Goal: Book appointment/travel/reservation

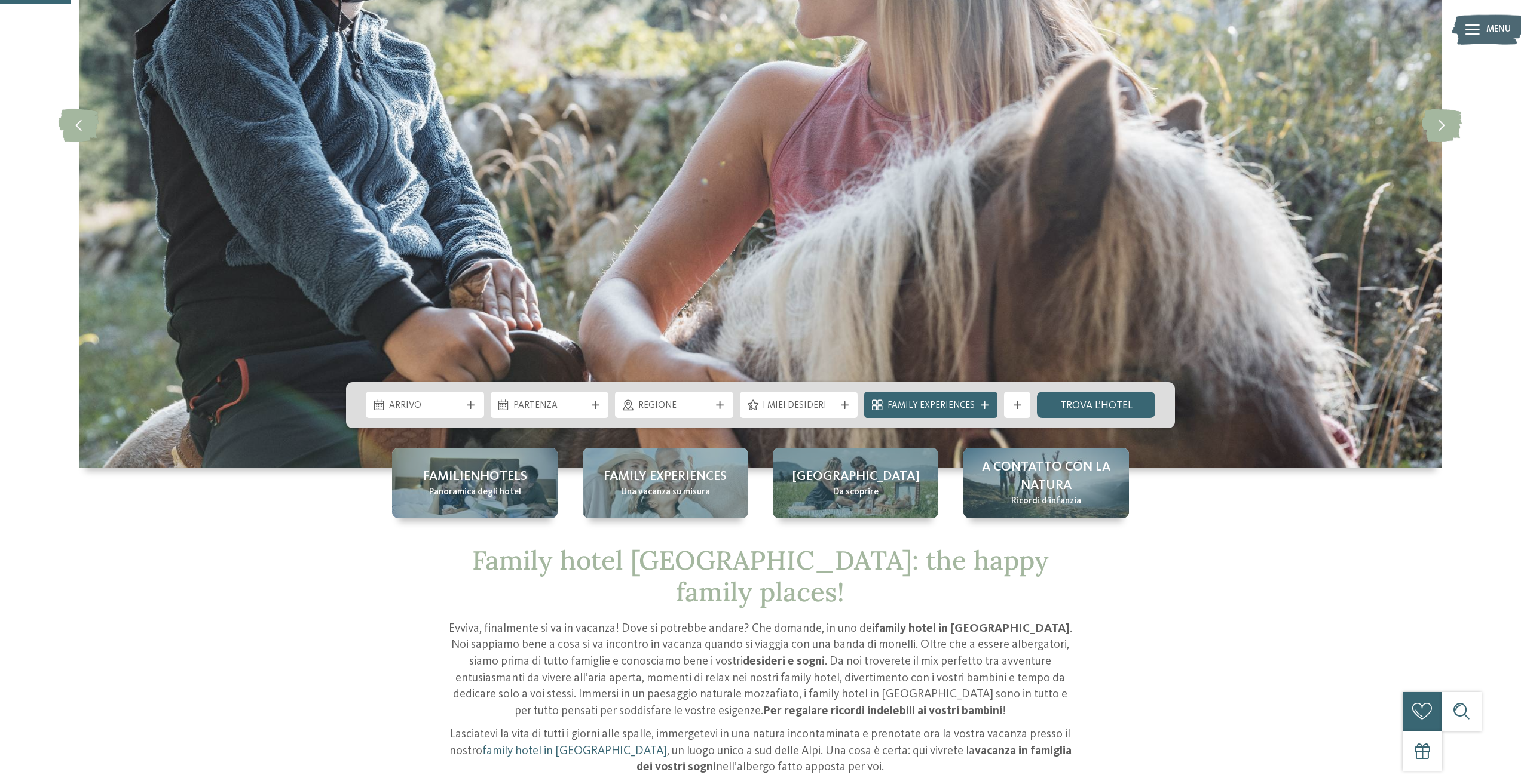
scroll to position [298, 0]
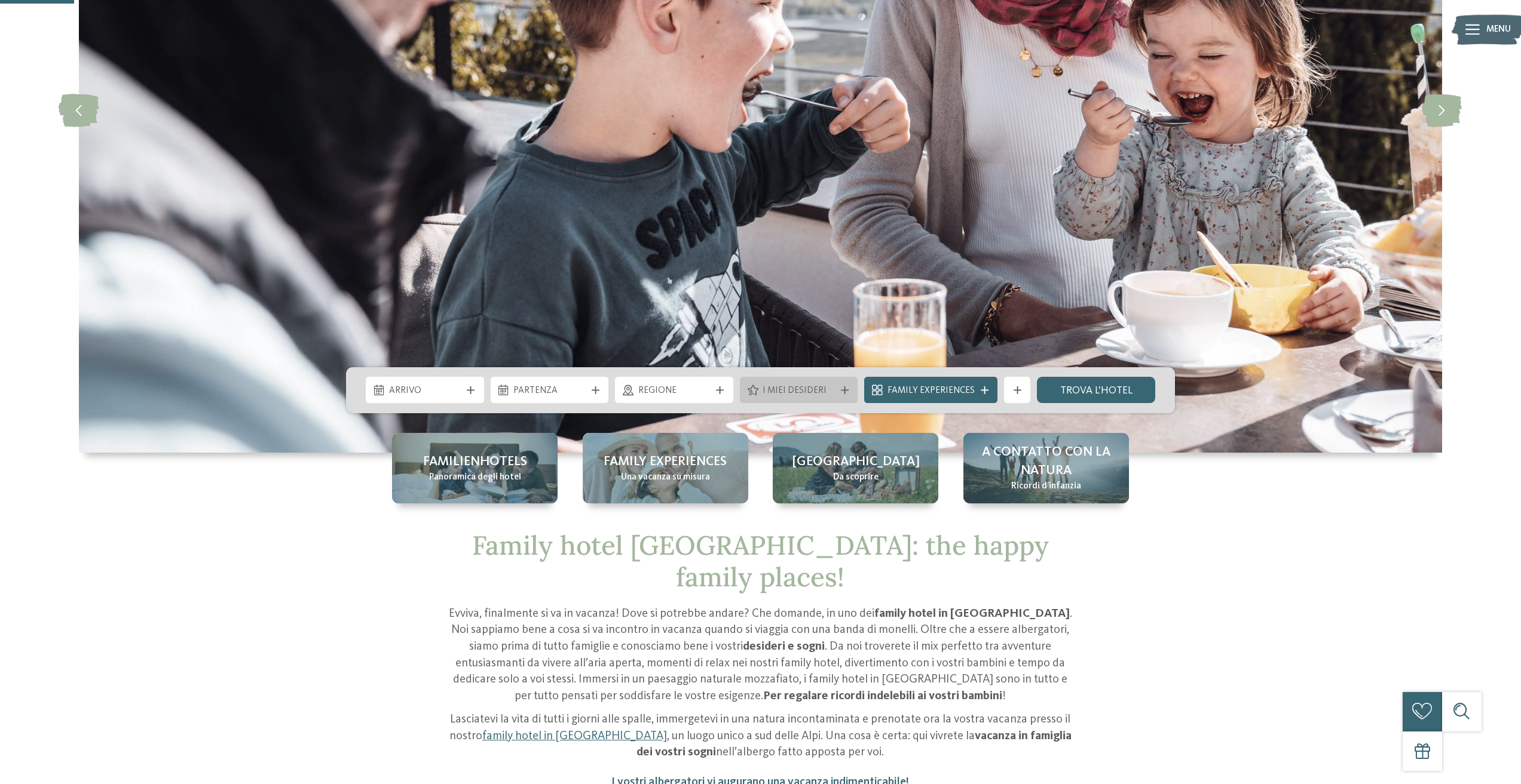
click at [805, 397] on span "I miei desideri" at bounding box center [799, 391] width 72 height 14
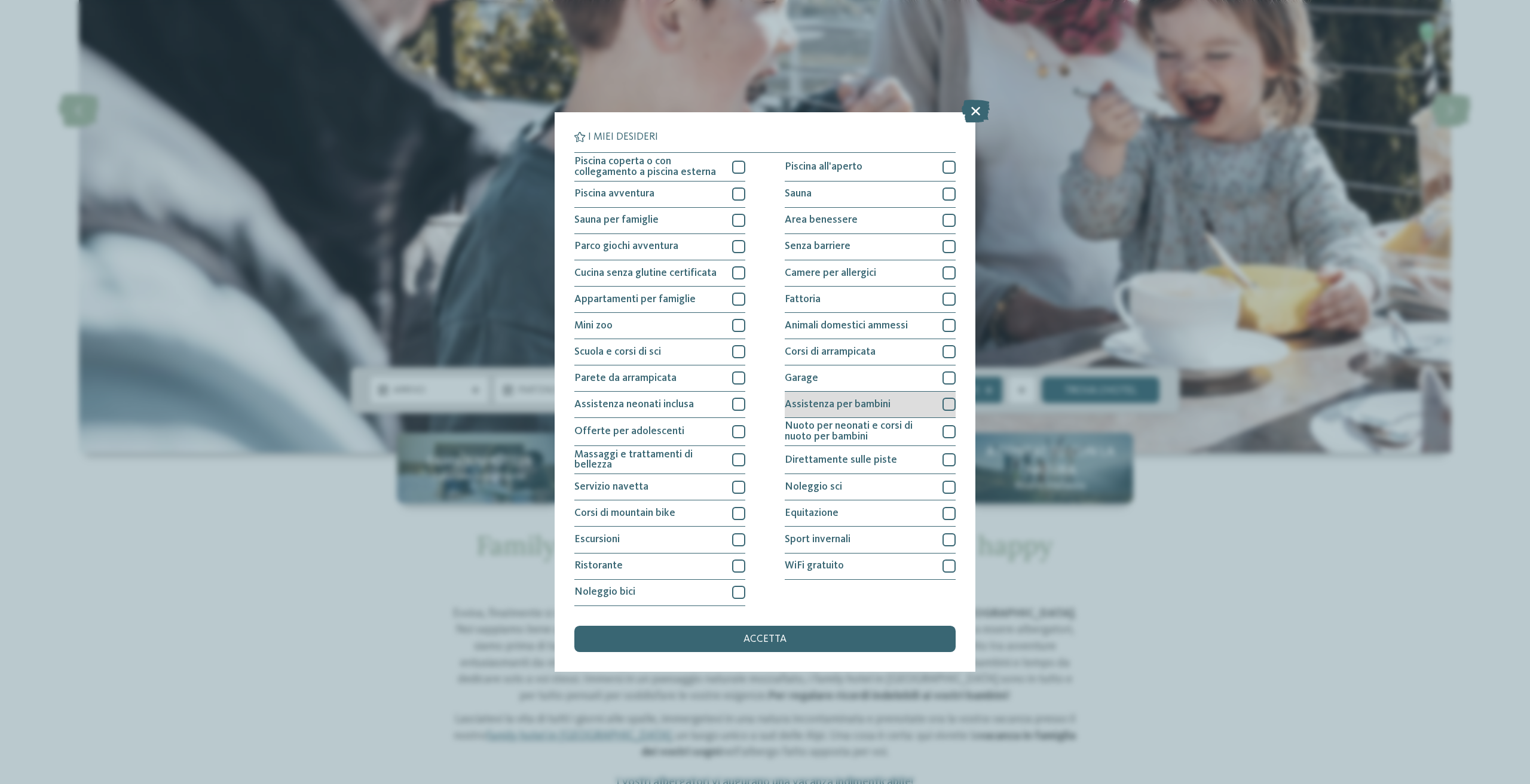
click at [950, 402] on div at bounding box center [949, 404] width 14 height 14
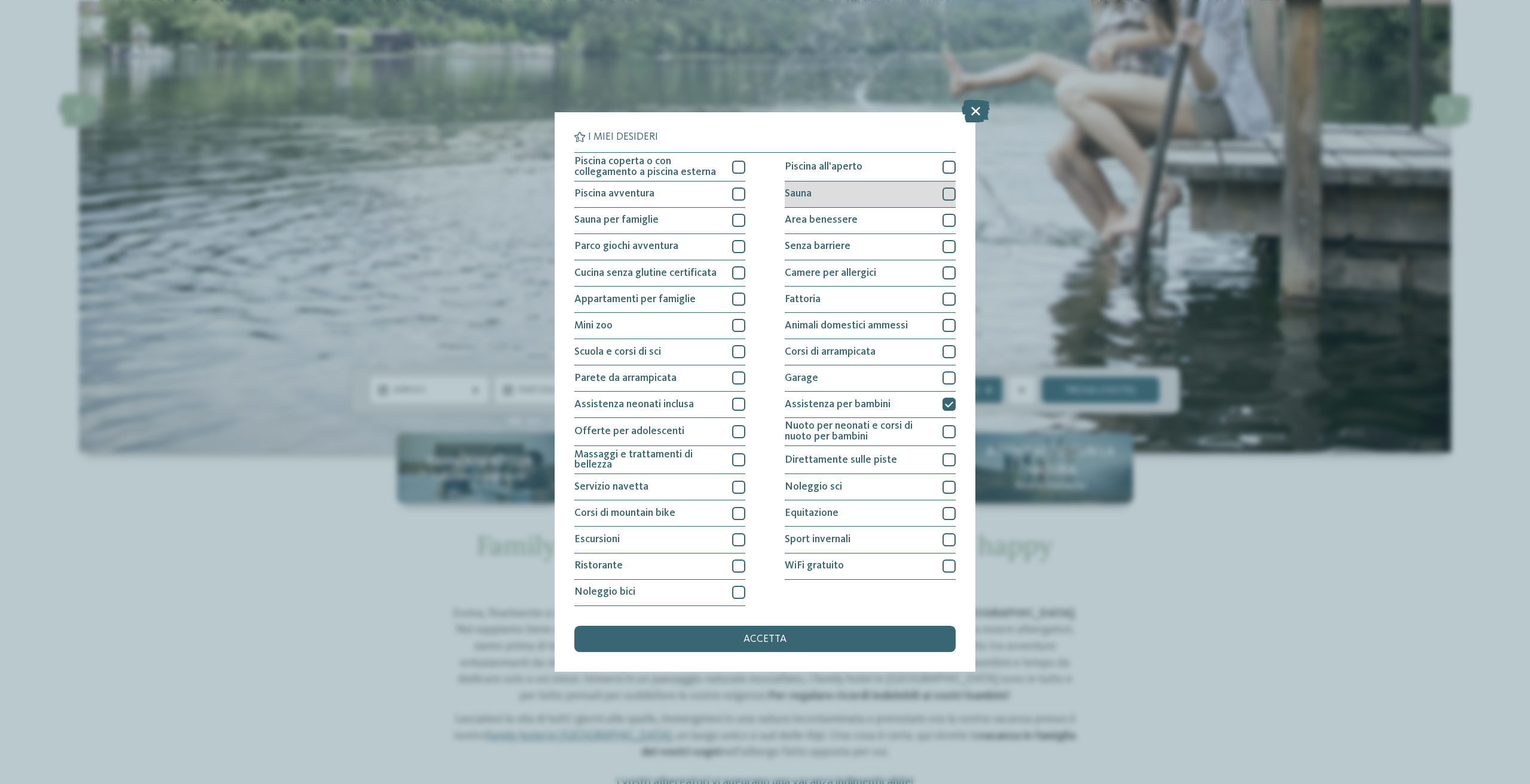
click at [943, 193] on div at bounding box center [949, 194] width 14 height 14
click at [943, 218] on div at bounding box center [949, 220] width 14 height 14
click at [946, 169] on div at bounding box center [949, 167] width 14 height 14
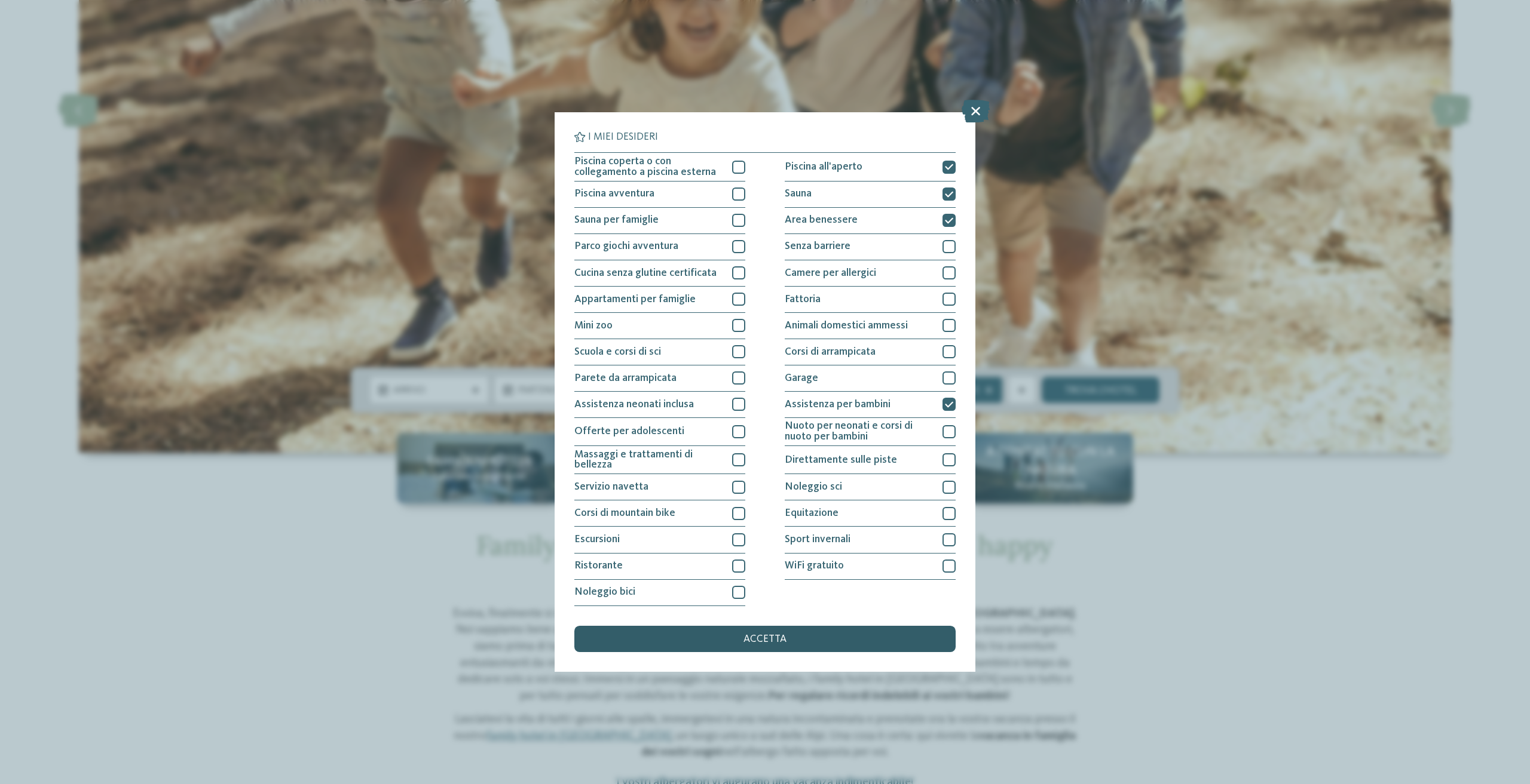
click at [820, 639] on div "accetta" at bounding box center [765, 638] width 381 height 26
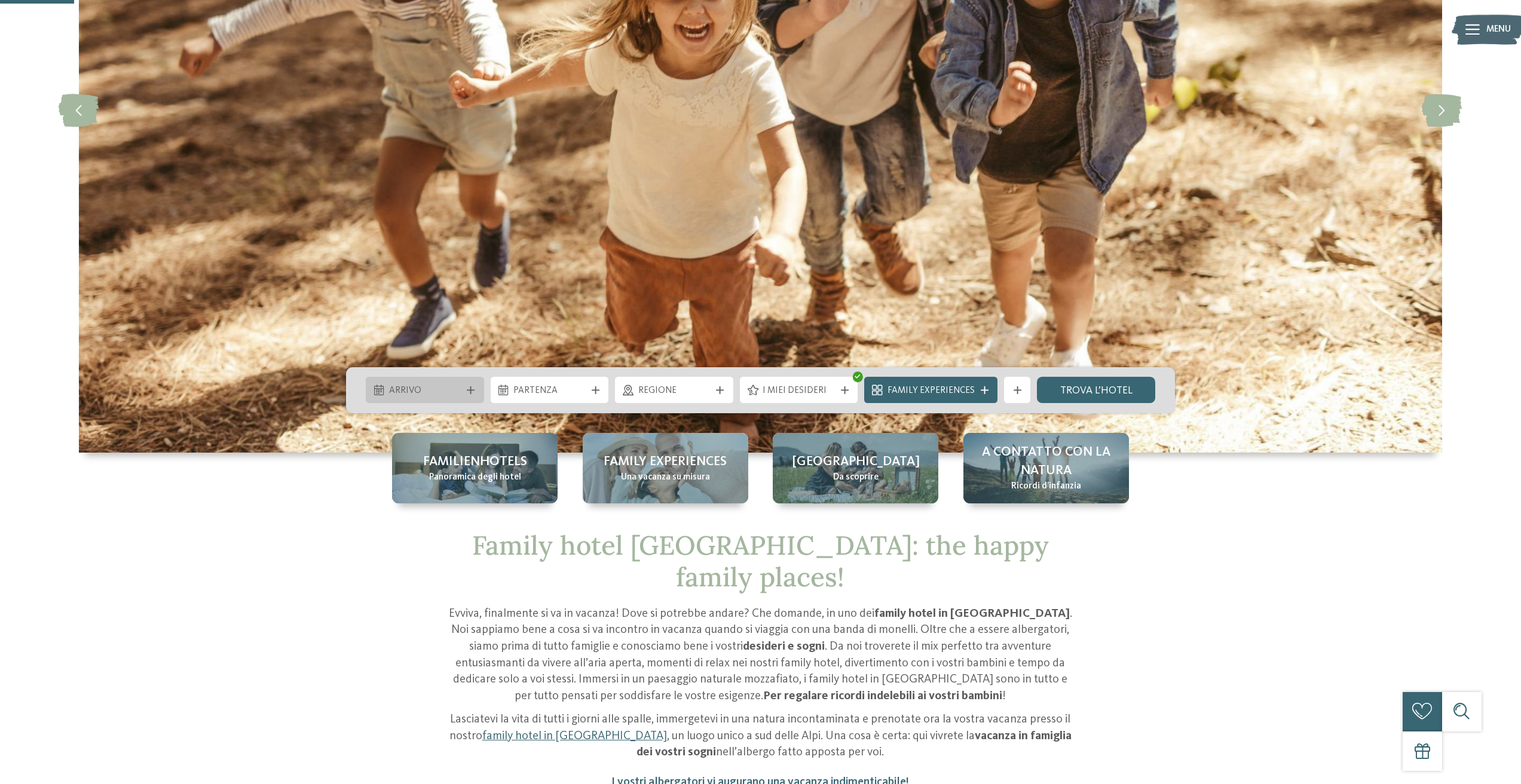
click at [454, 399] on div "Arrivo" at bounding box center [424, 390] width 119 height 26
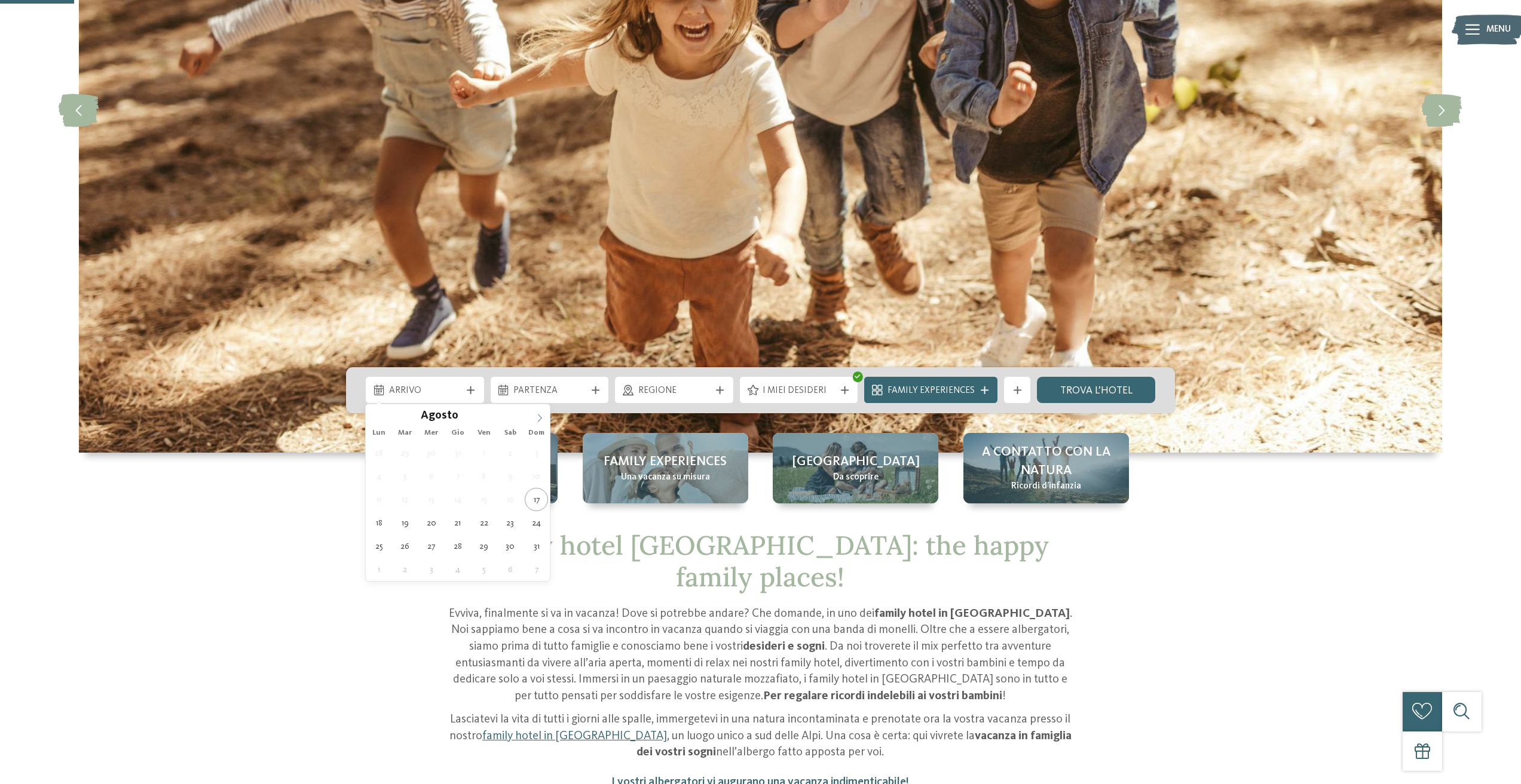
click at [542, 414] on icon at bounding box center [539, 418] width 8 height 8
type div "03.11.2025"
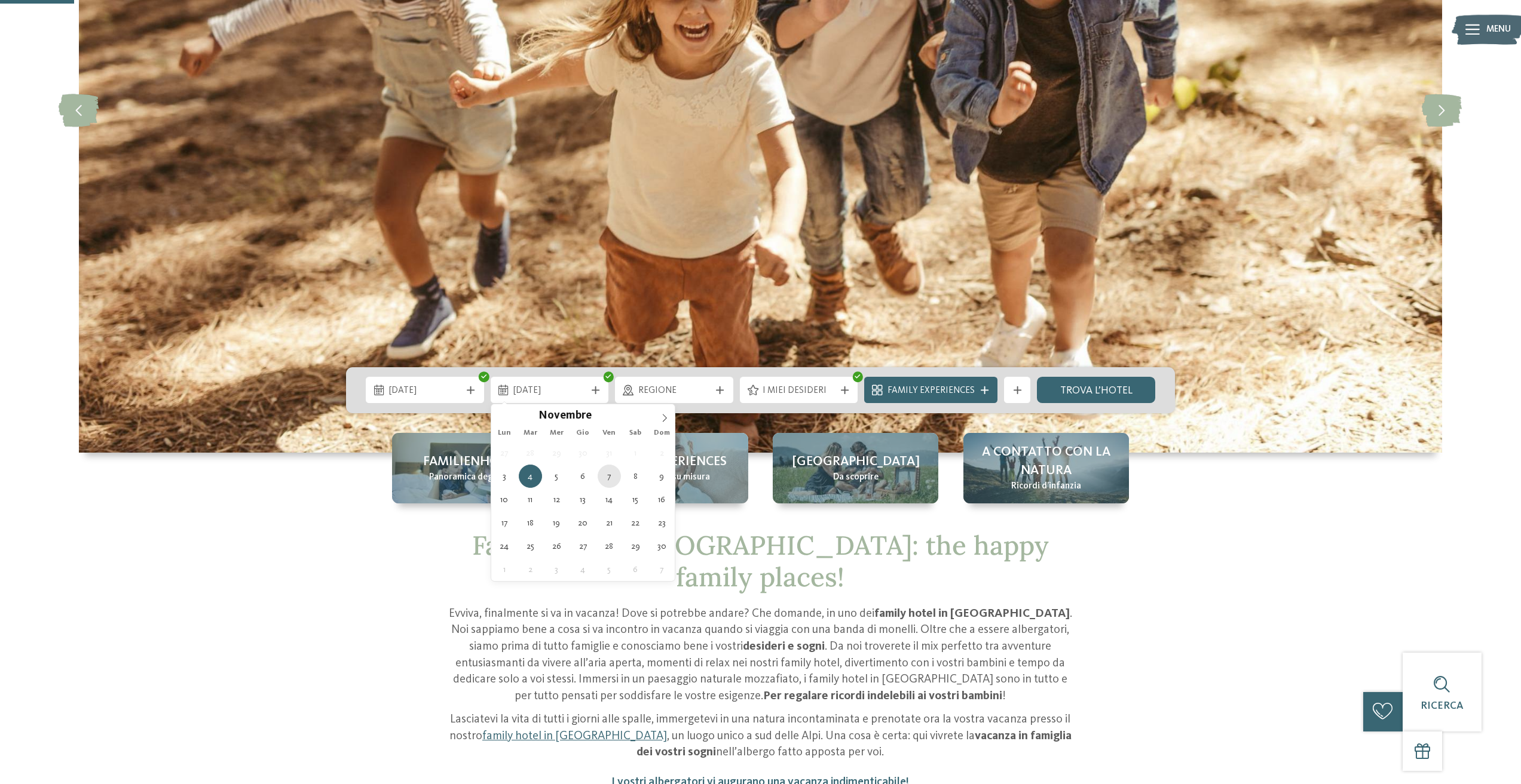
type div "07.11.2025"
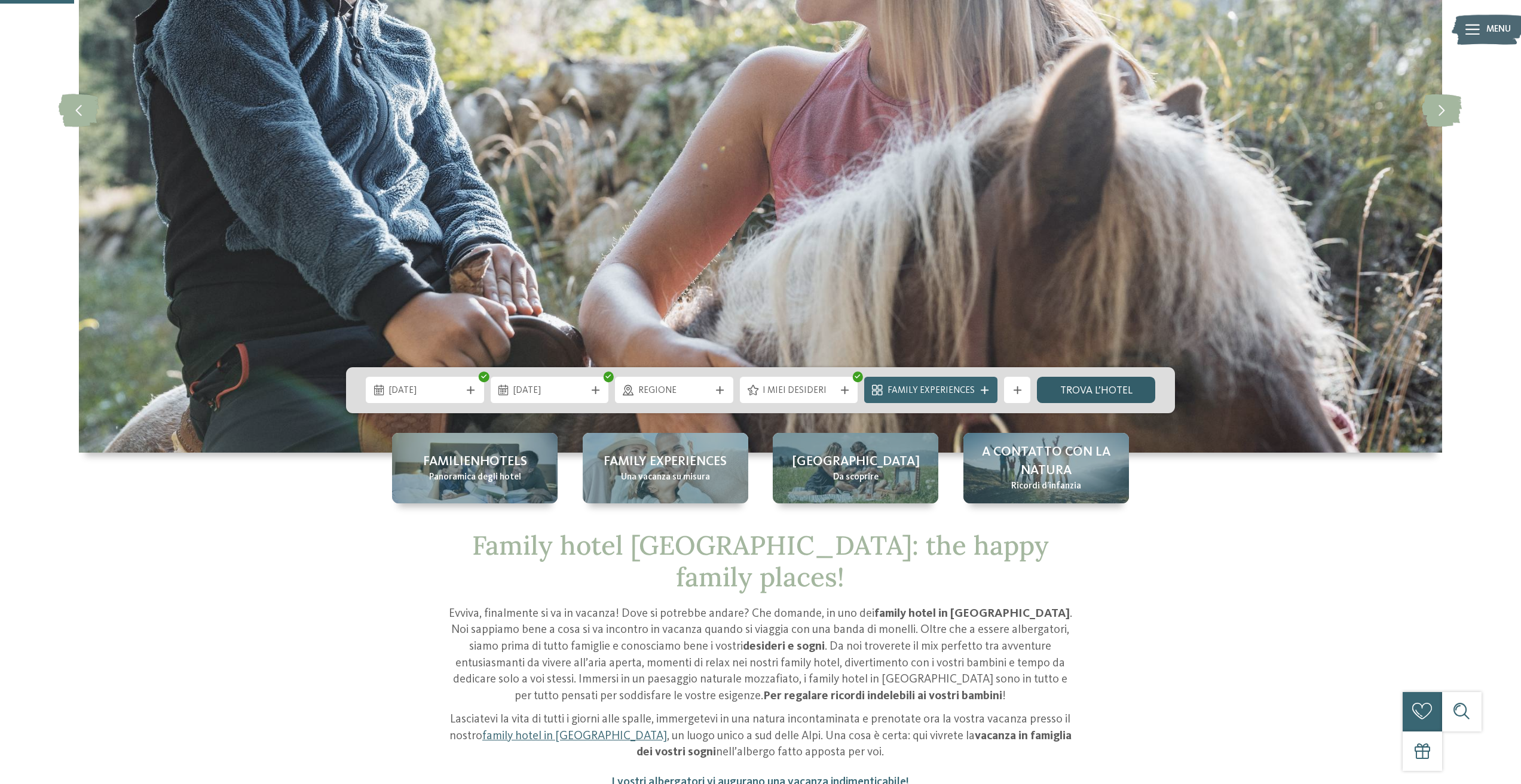
click at [1073, 395] on link "trova l’hotel" at bounding box center [1096, 390] width 119 height 26
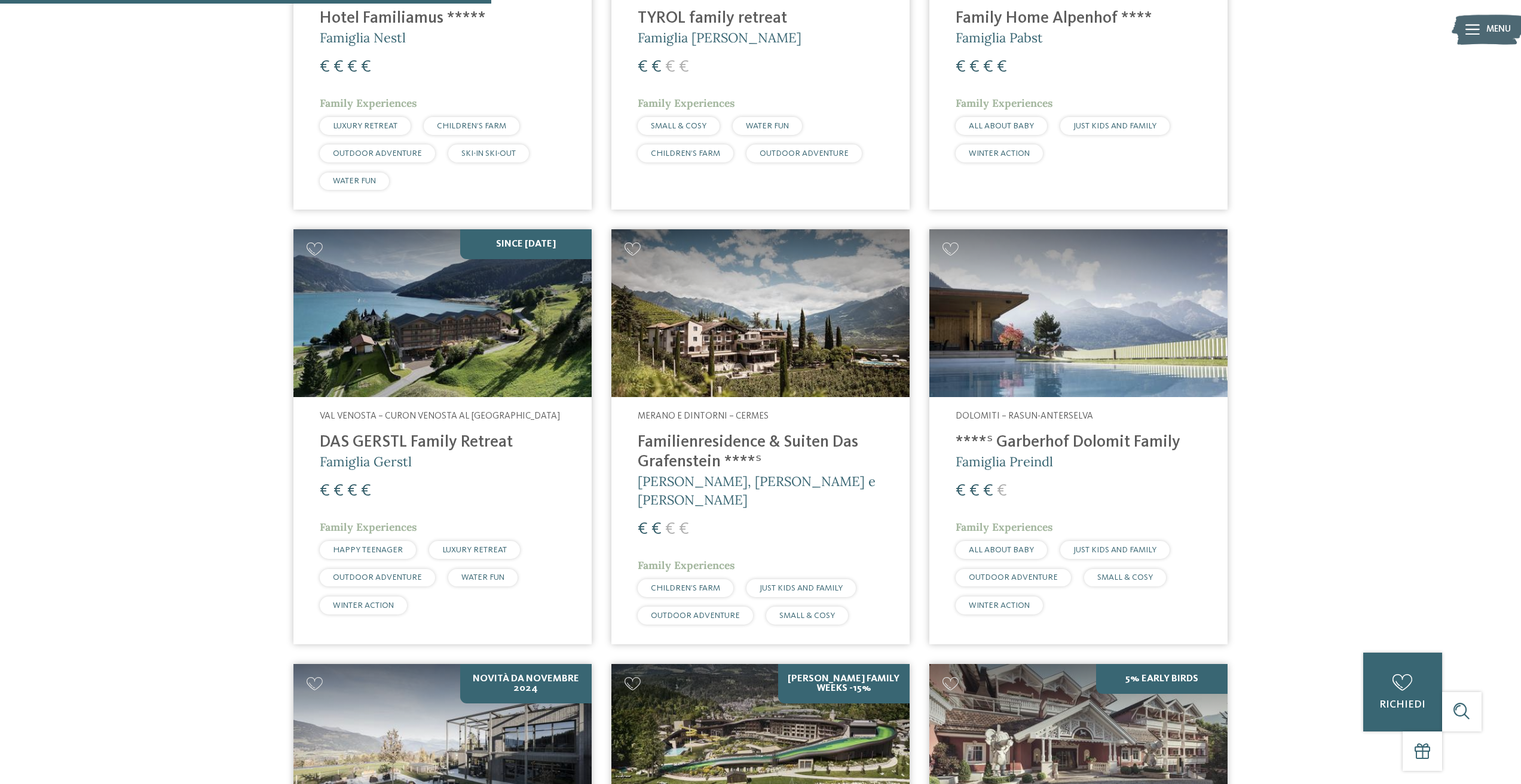
scroll to position [736, 0]
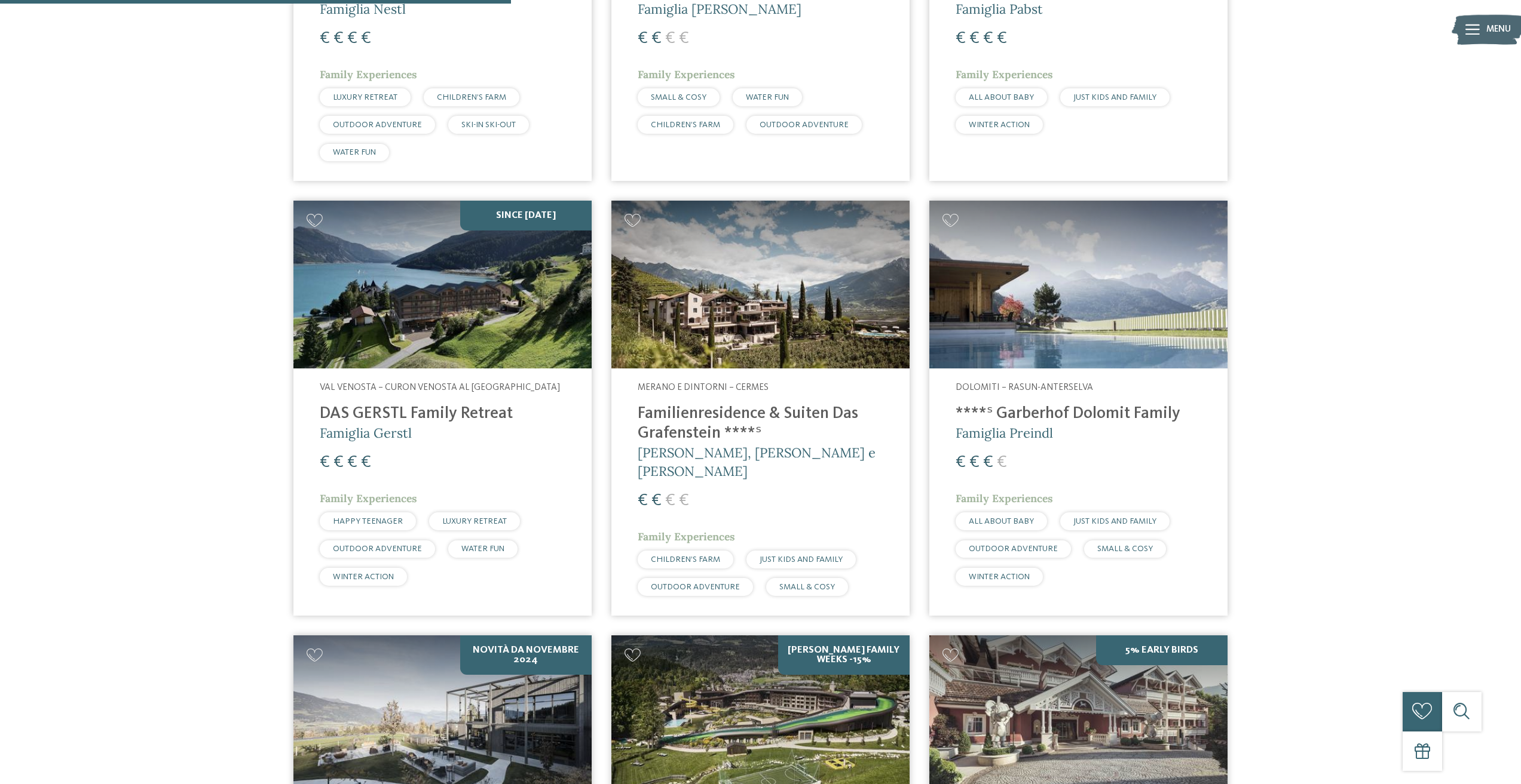
click at [1057, 346] on img at bounding box center [1079, 285] width 299 height 168
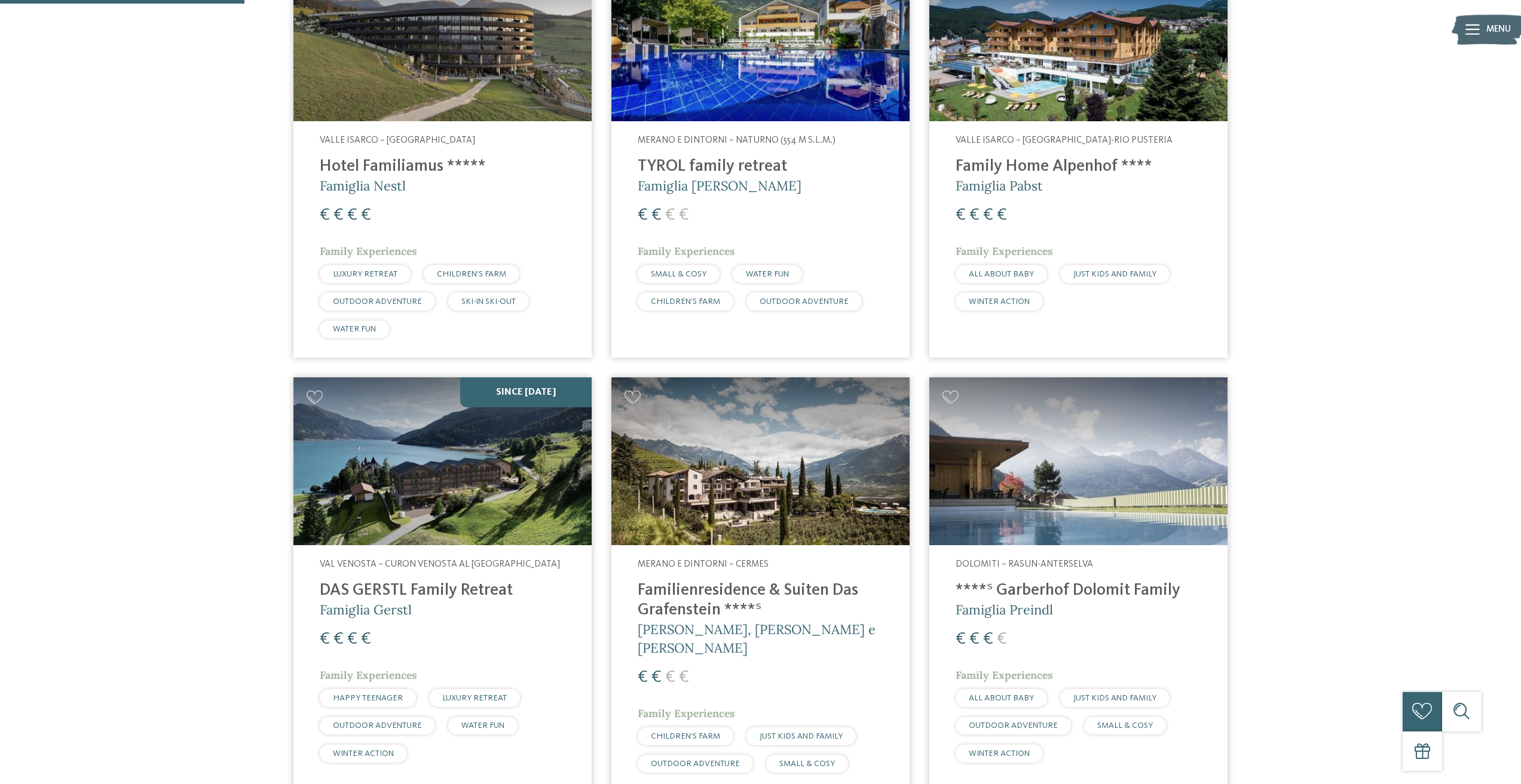
scroll to position [338, 0]
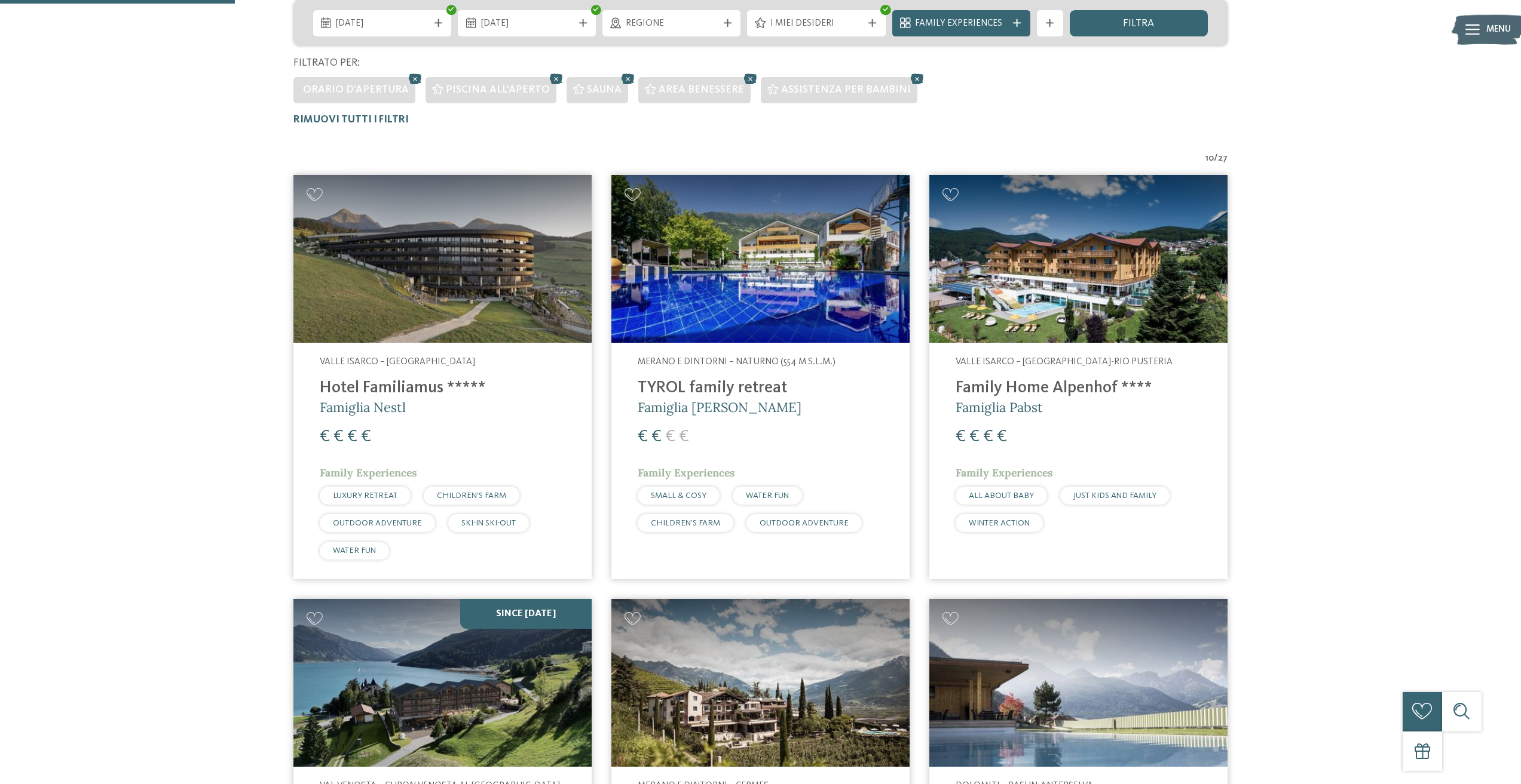
click at [453, 291] on img at bounding box center [442, 260] width 299 height 168
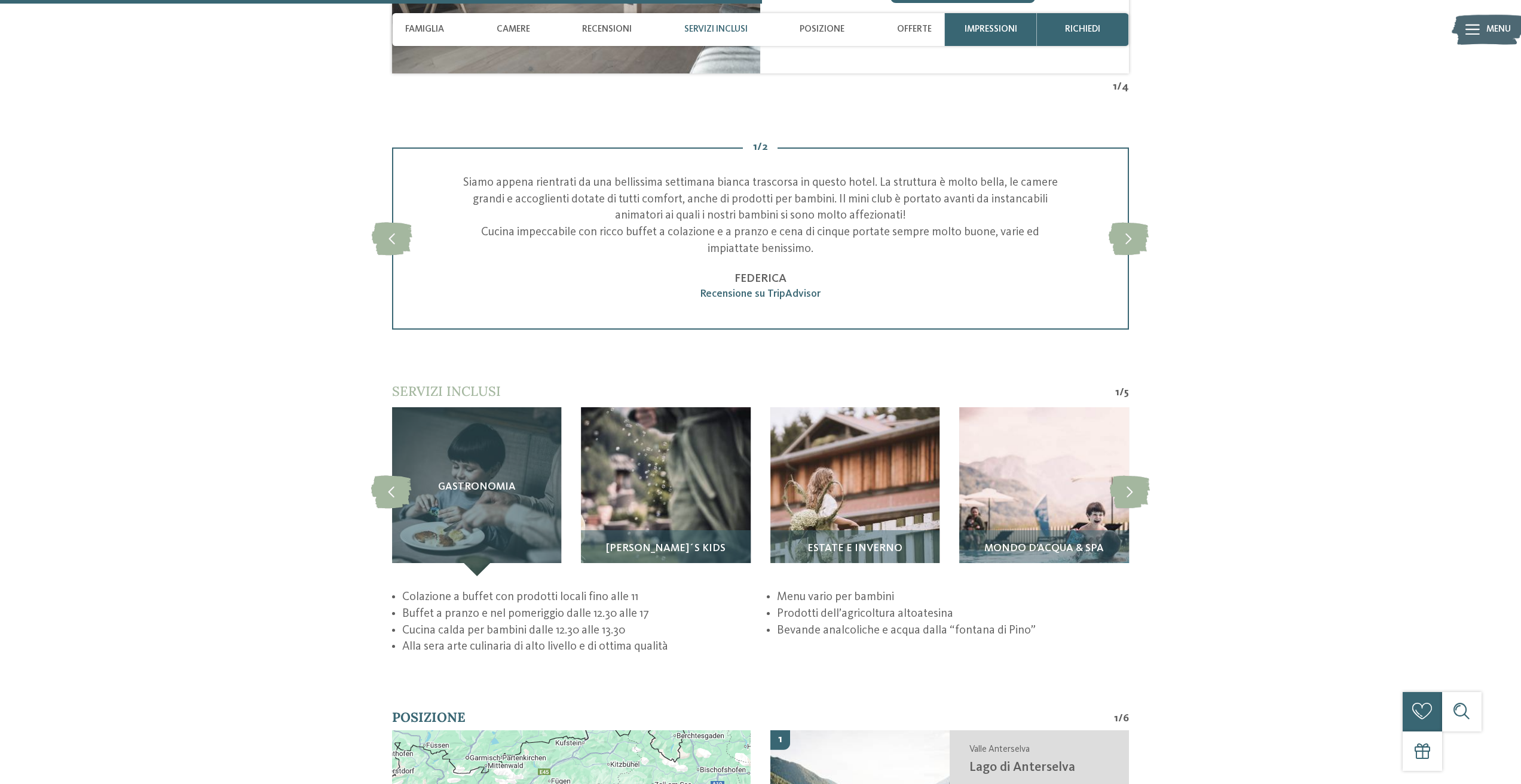
scroll to position [2489, 0]
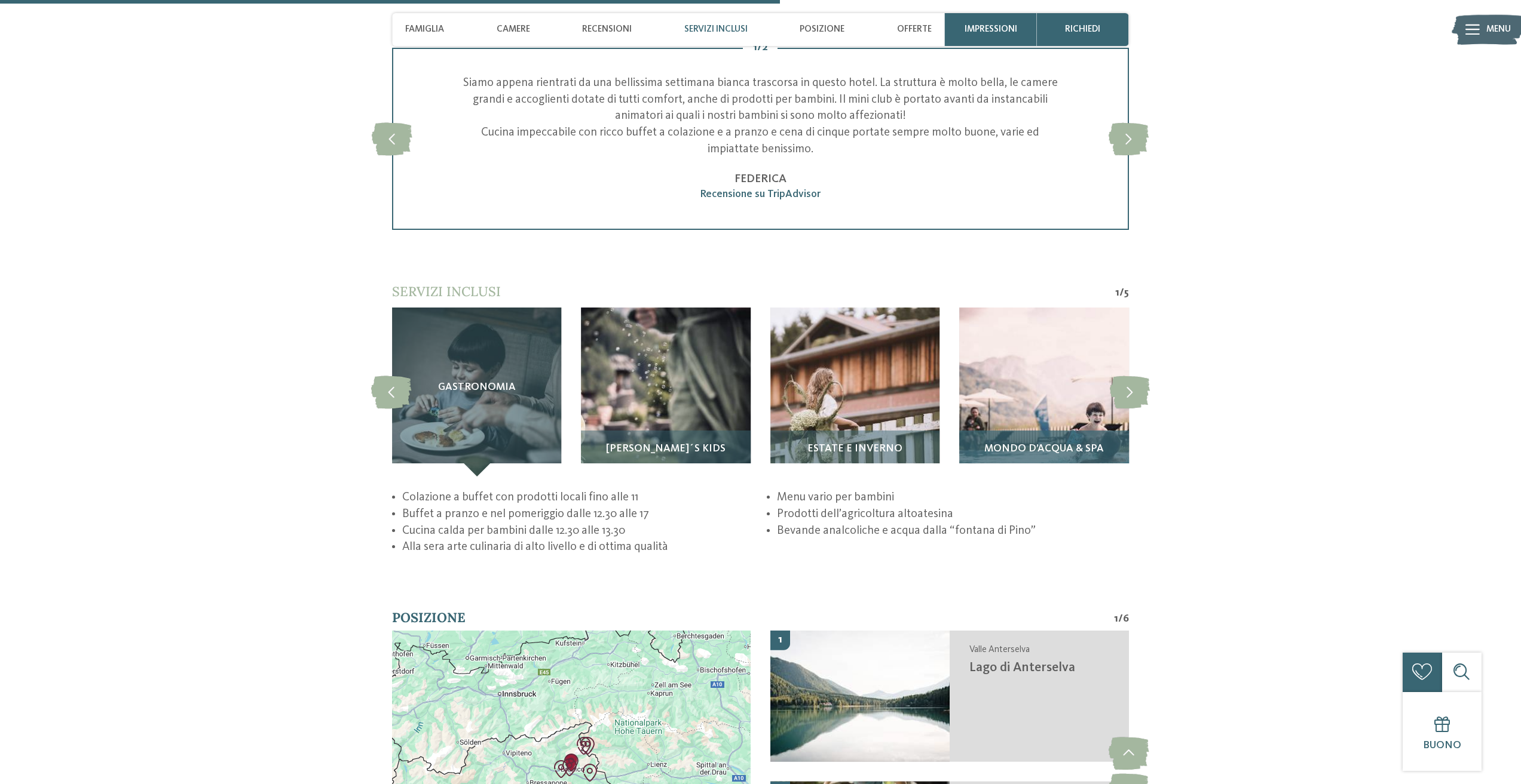
click at [1031, 403] on img at bounding box center [1043, 392] width 169 height 169
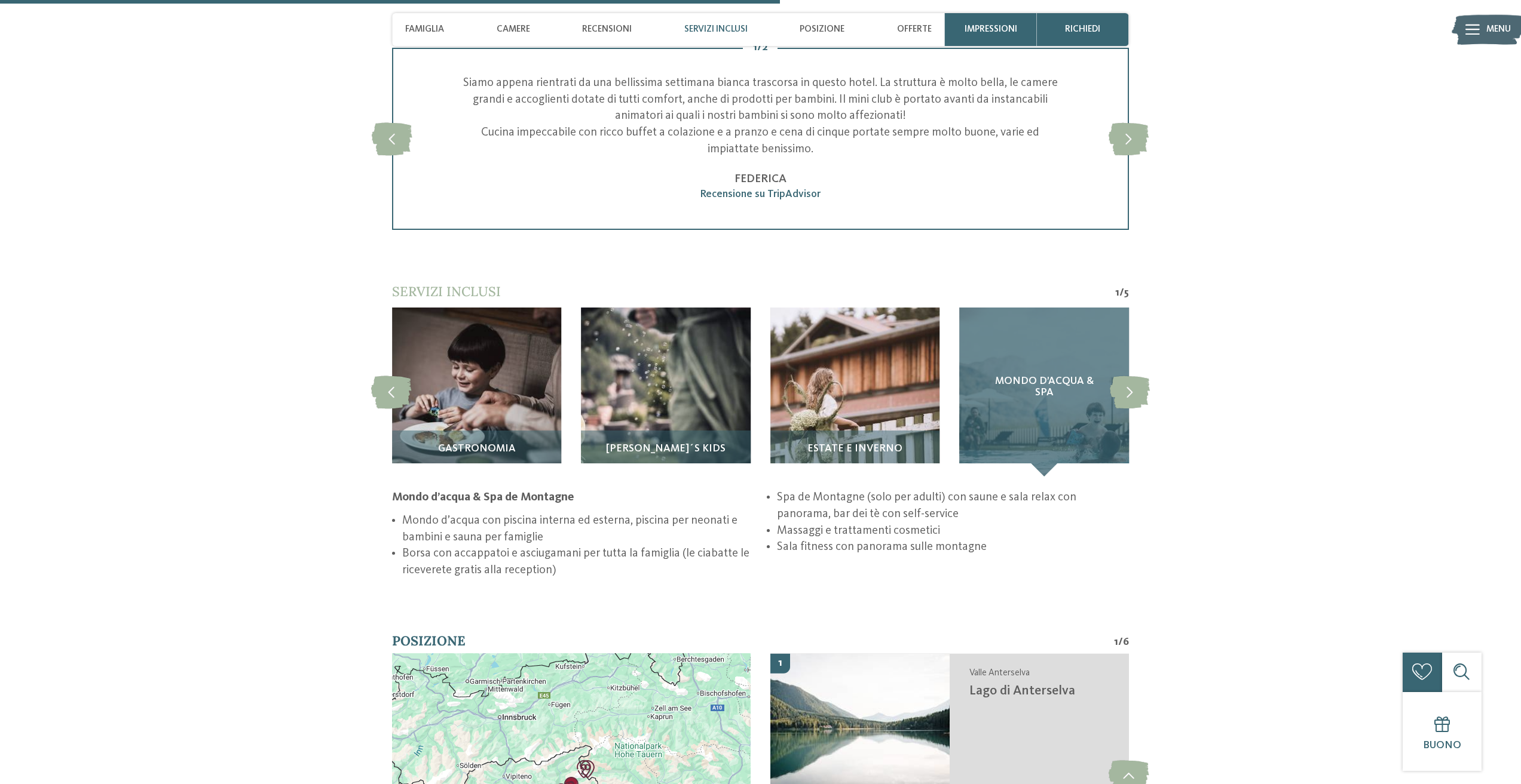
click at [1040, 462] on div "Mondo d’acqua & Spa" at bounding box center [1043, 392] width 169 height 169
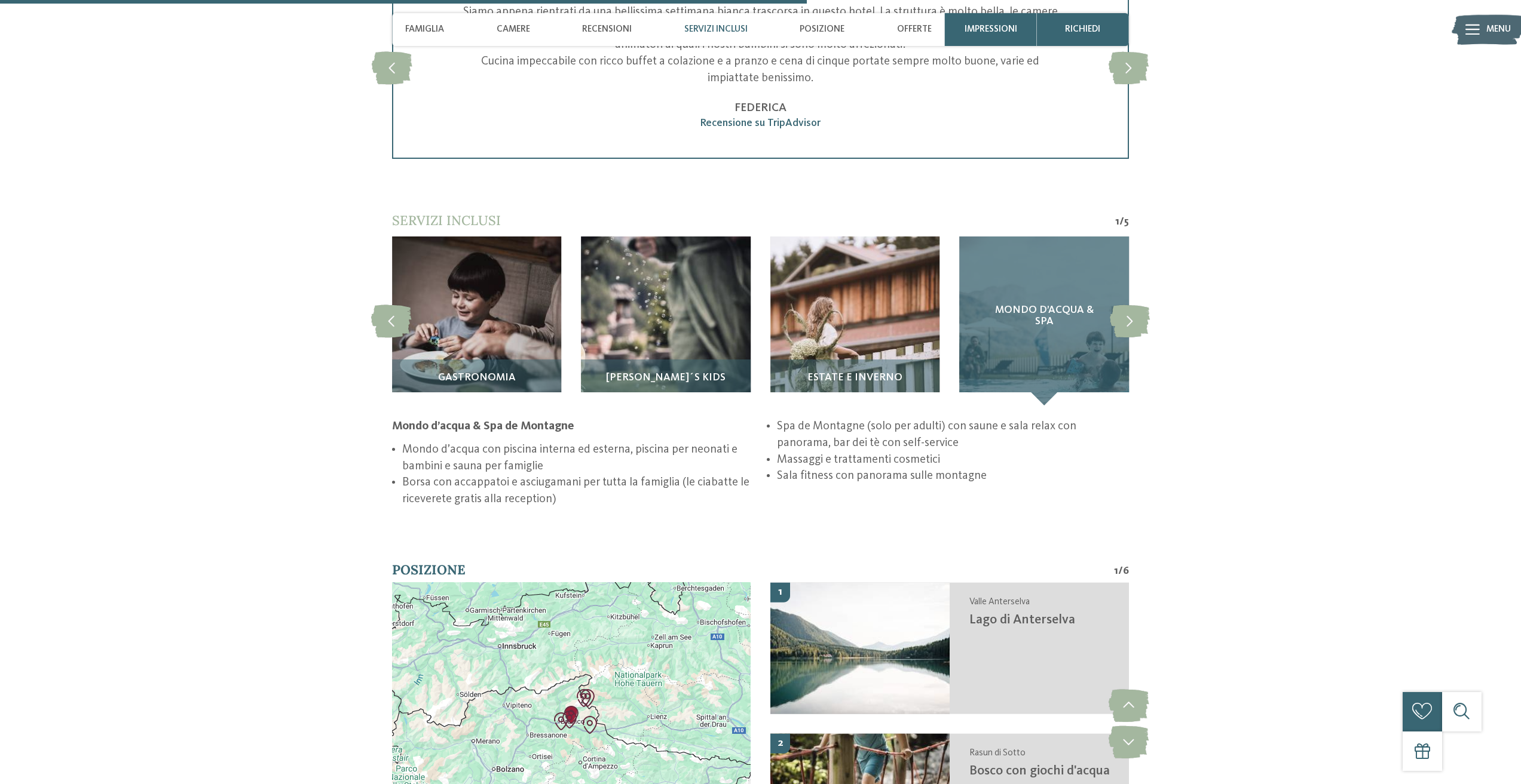
scroll to position [2588, 0]
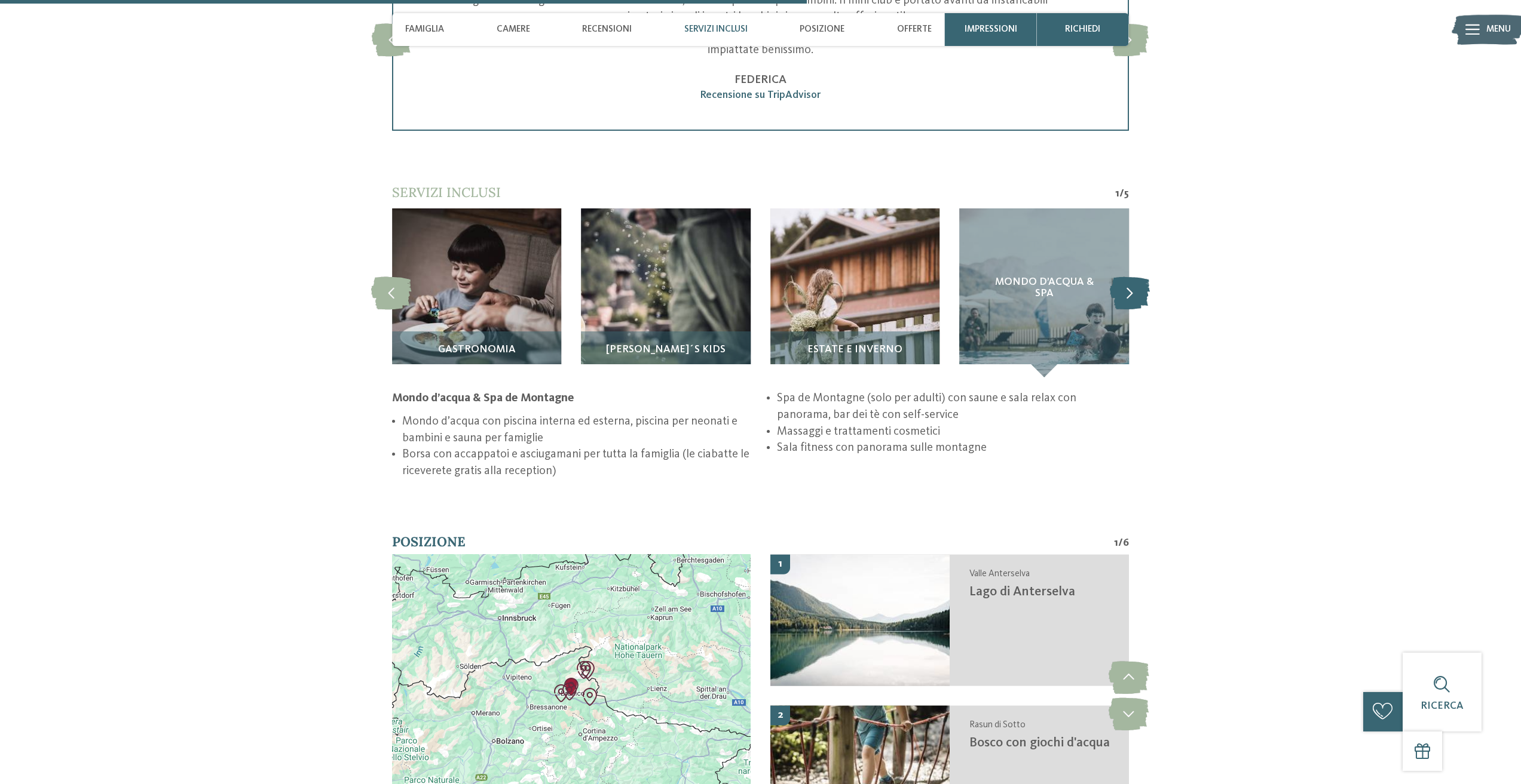
click at [1141, 304] on icon at bounding box center [1130, 293] width 40 height 33
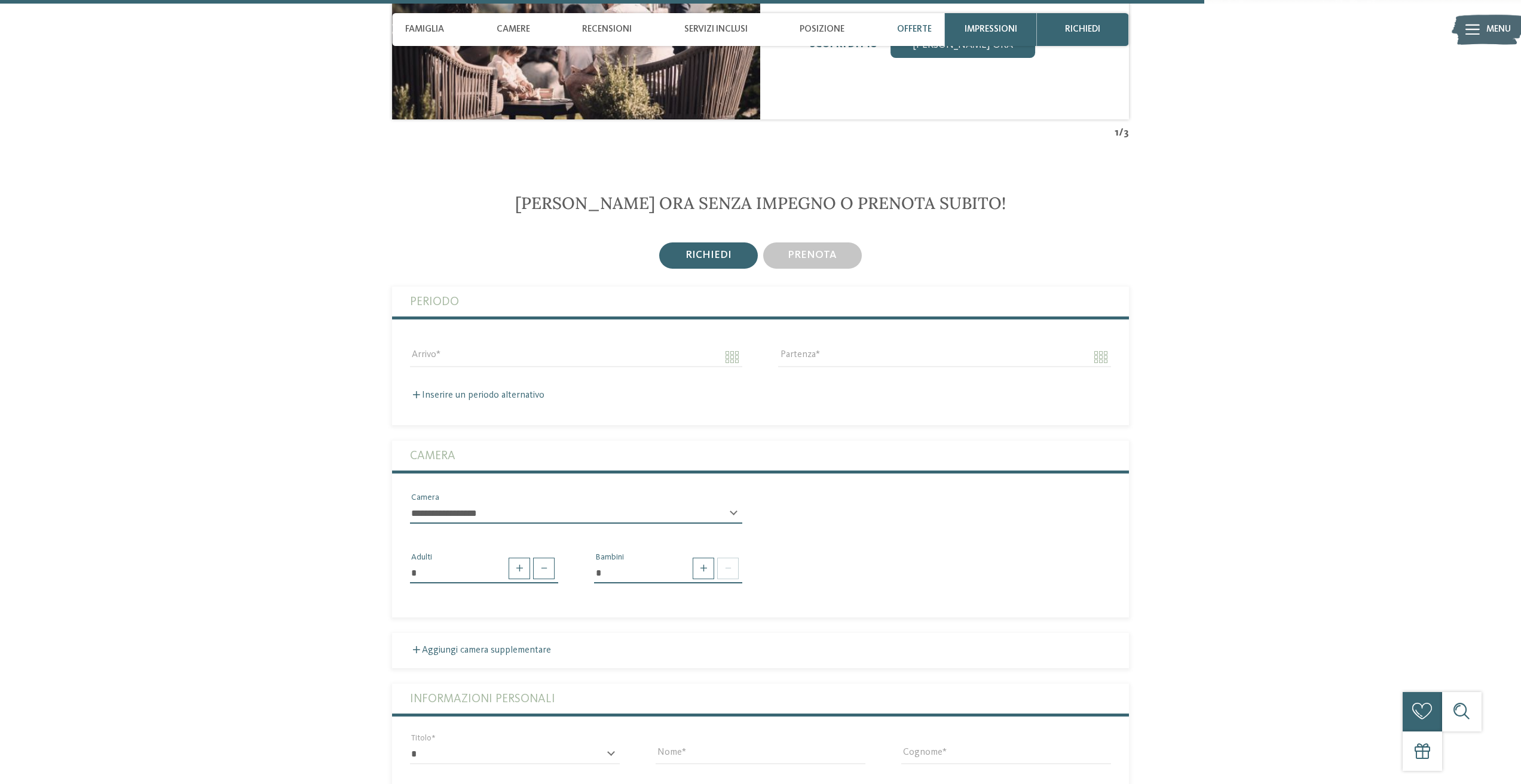
scroll to position [3882, 0]
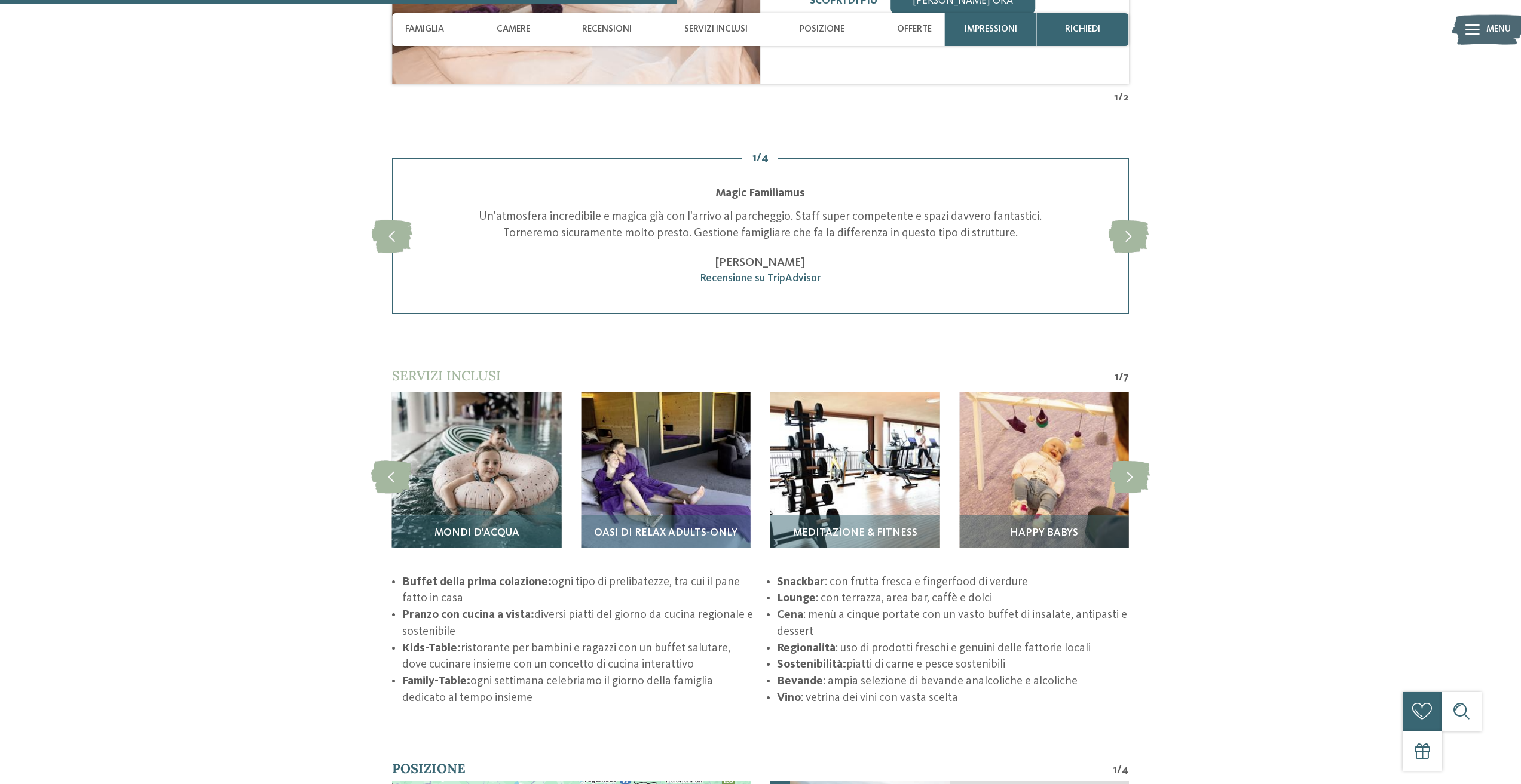
scroll to position [1991, 0]
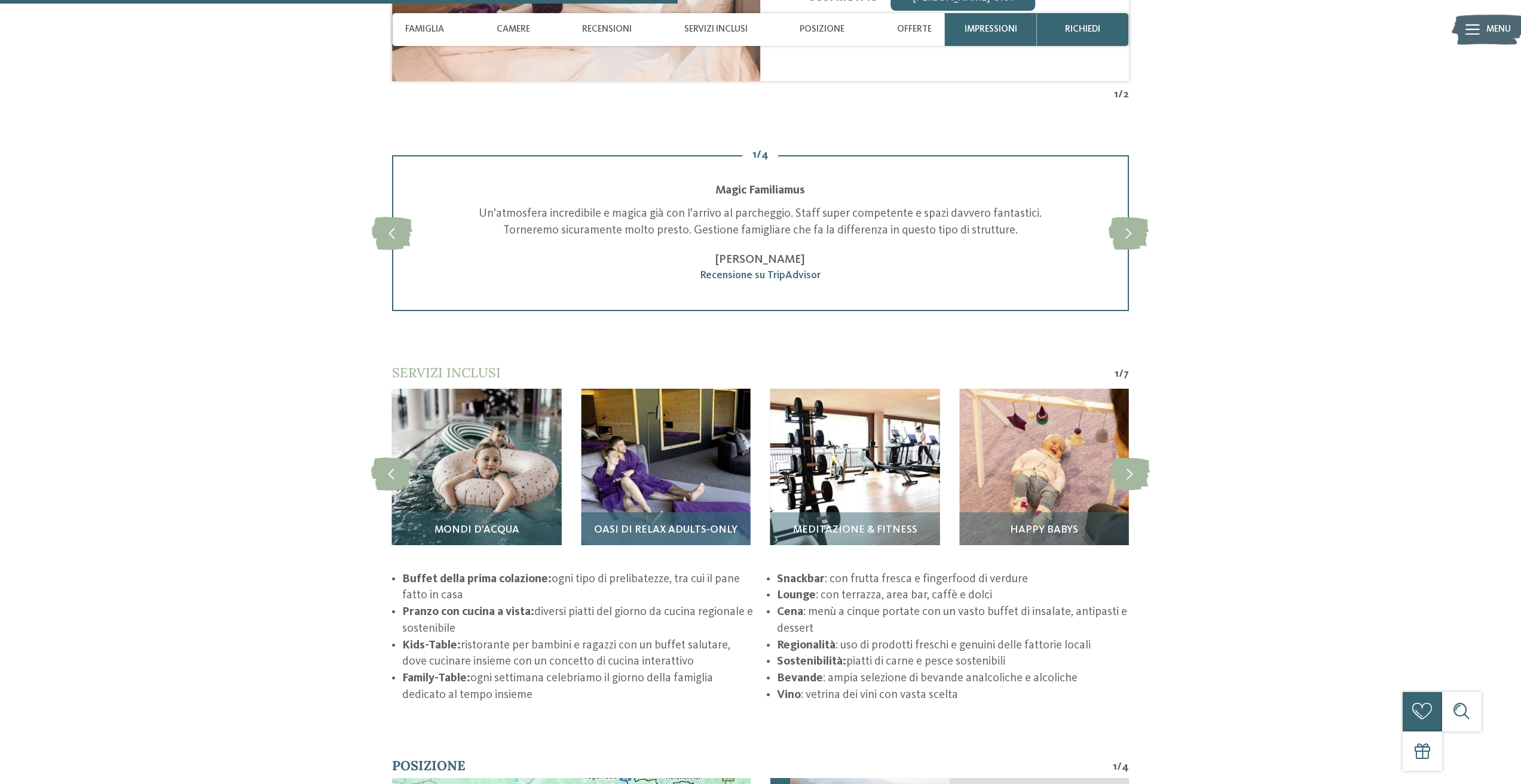
click at [690, 486] on img at bounding box center [665, 473] width 169 height 169
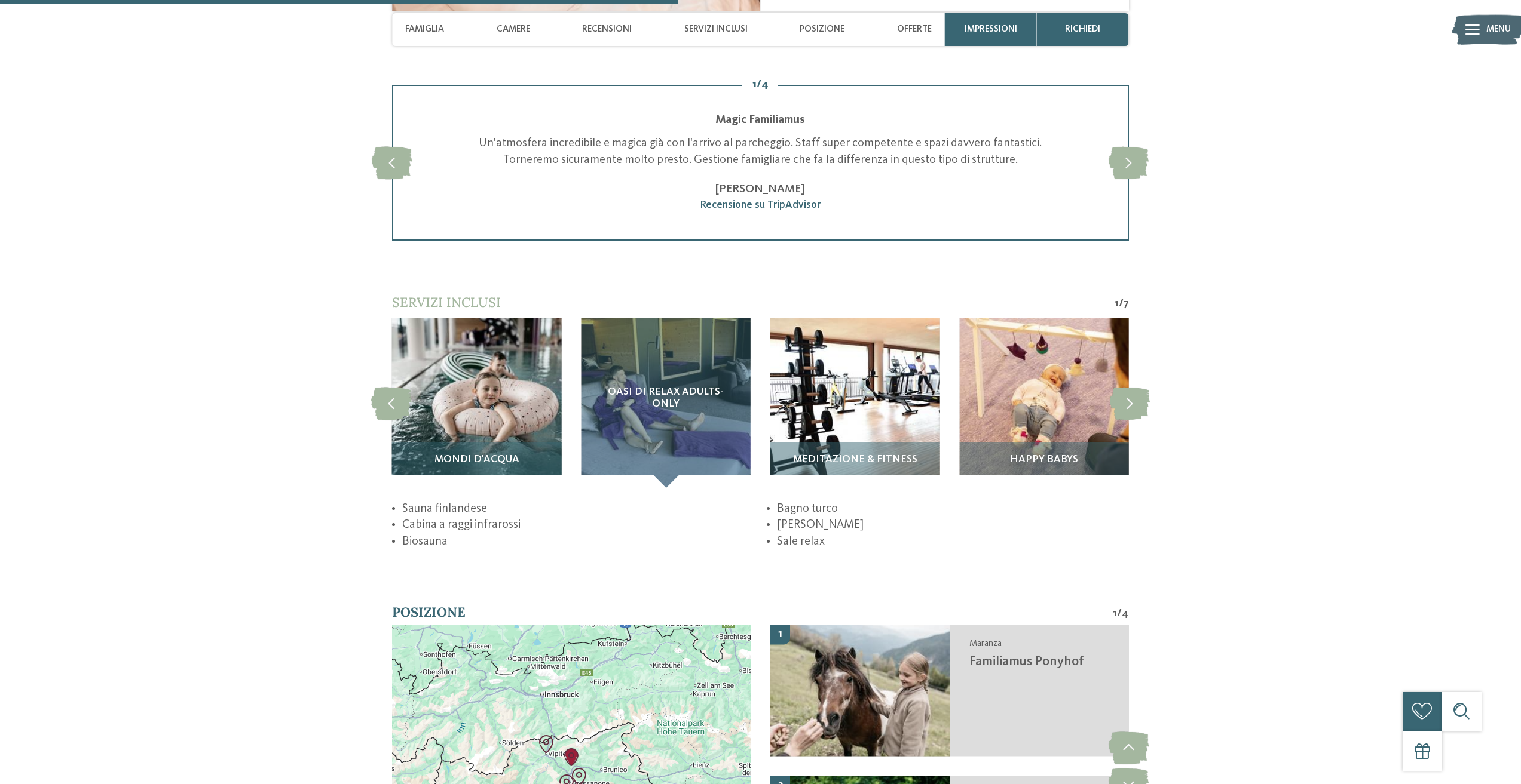
scroll to position [2091, 0]
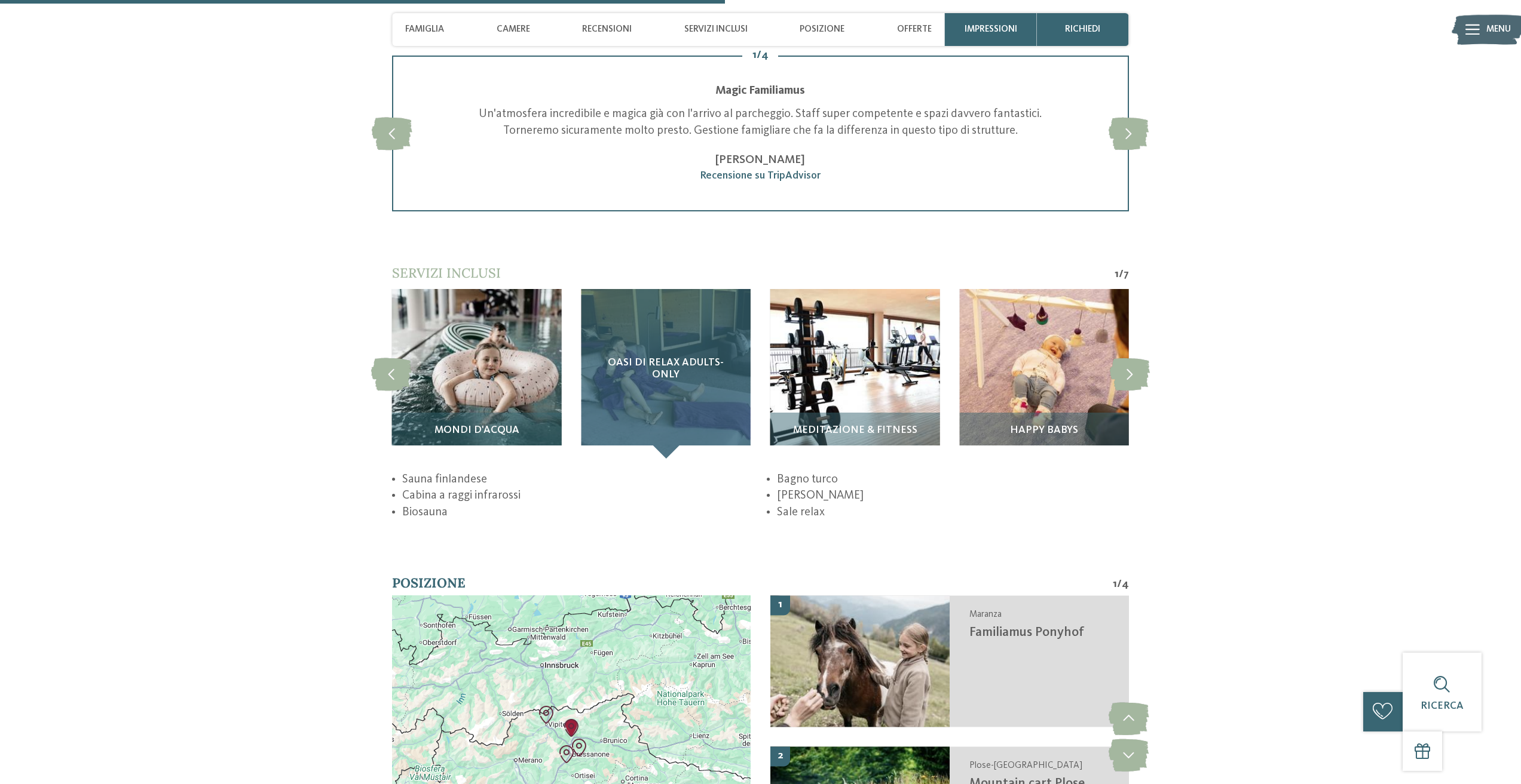
click at [653, 444] on div "Oasi di relax adults-only" at bounding box center [665, 373] width 169 height 169
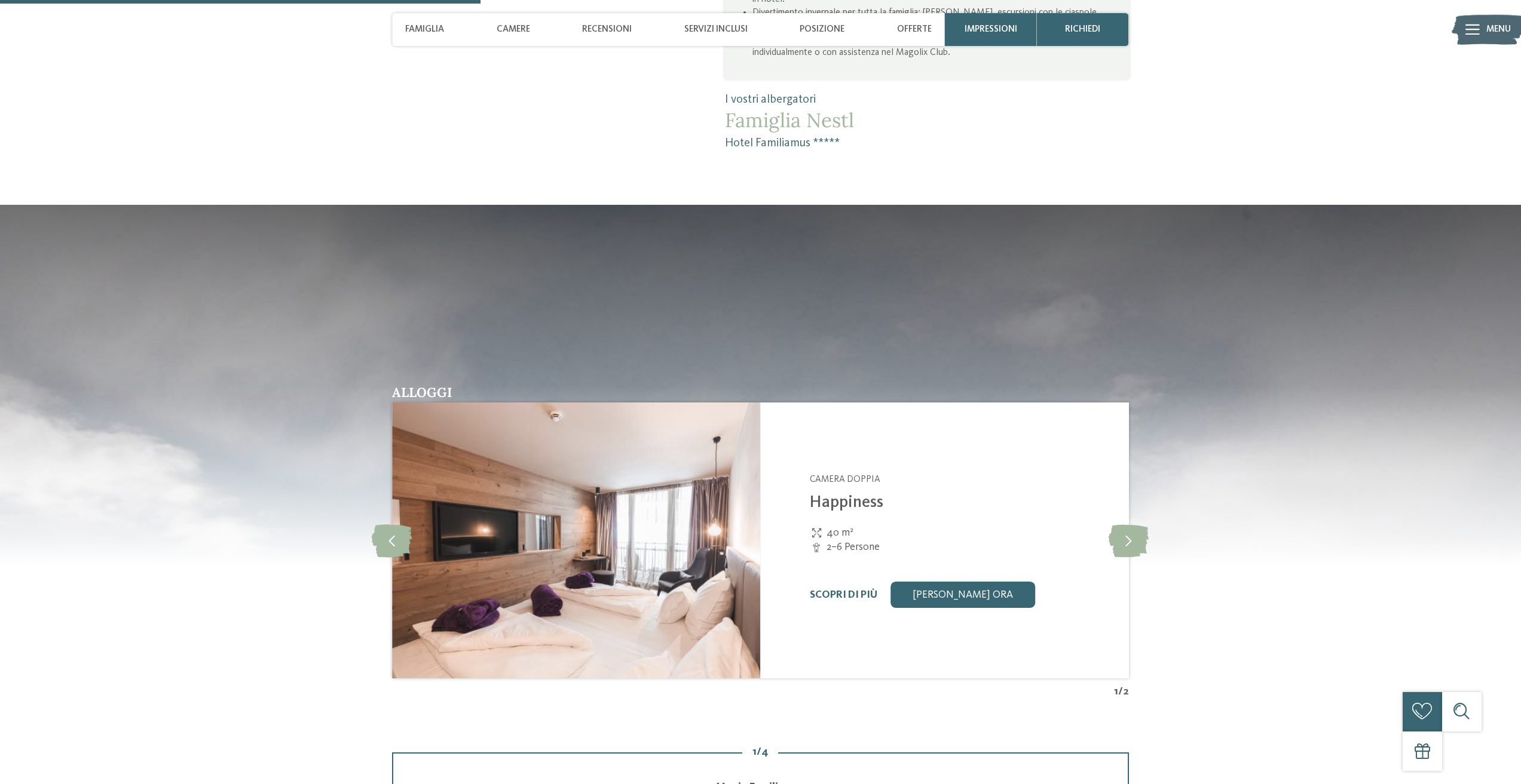
scroll to position [1195, 0]
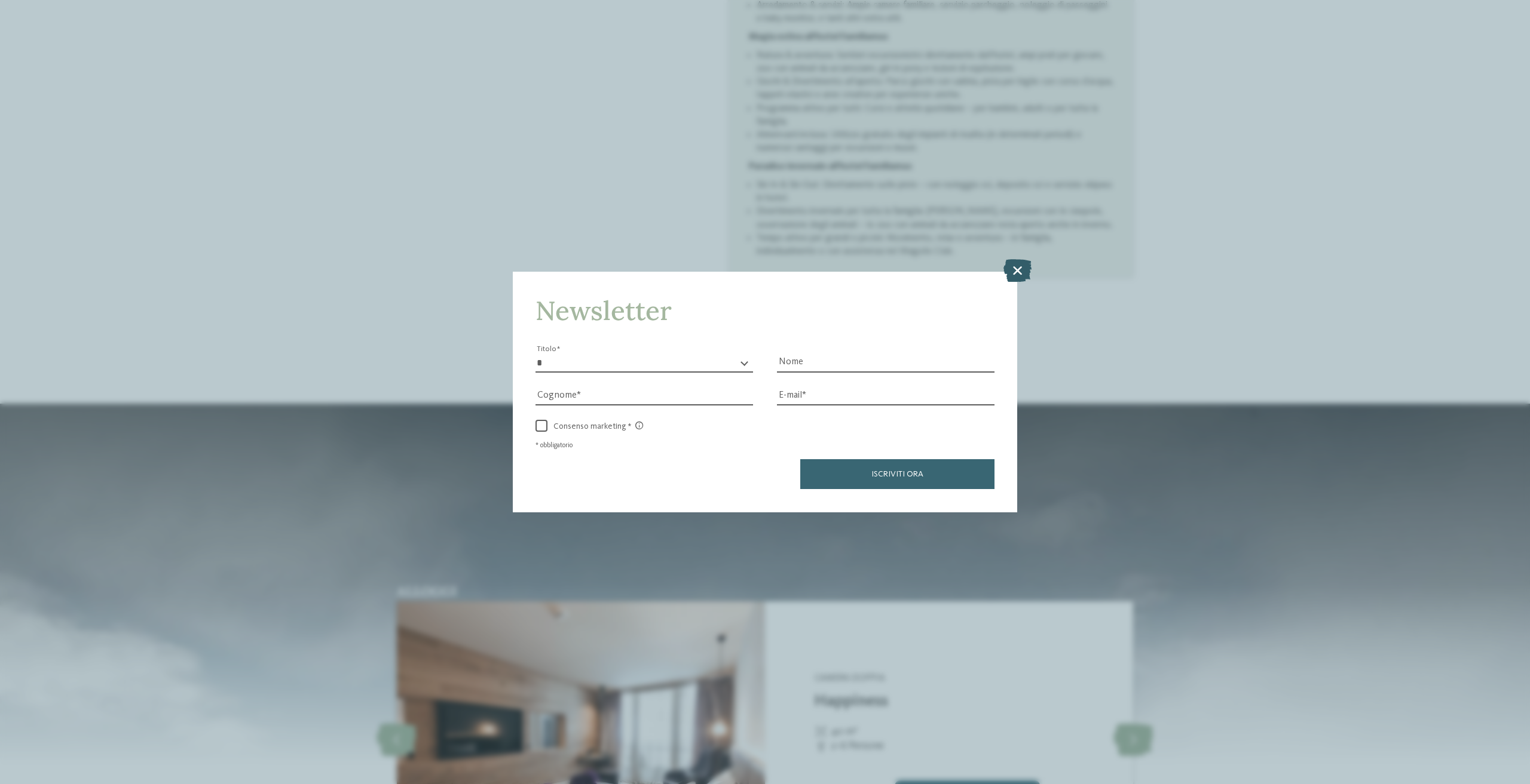
click at [1015, 276] on icon at bounding box center [1017, 270] width 28 height 23
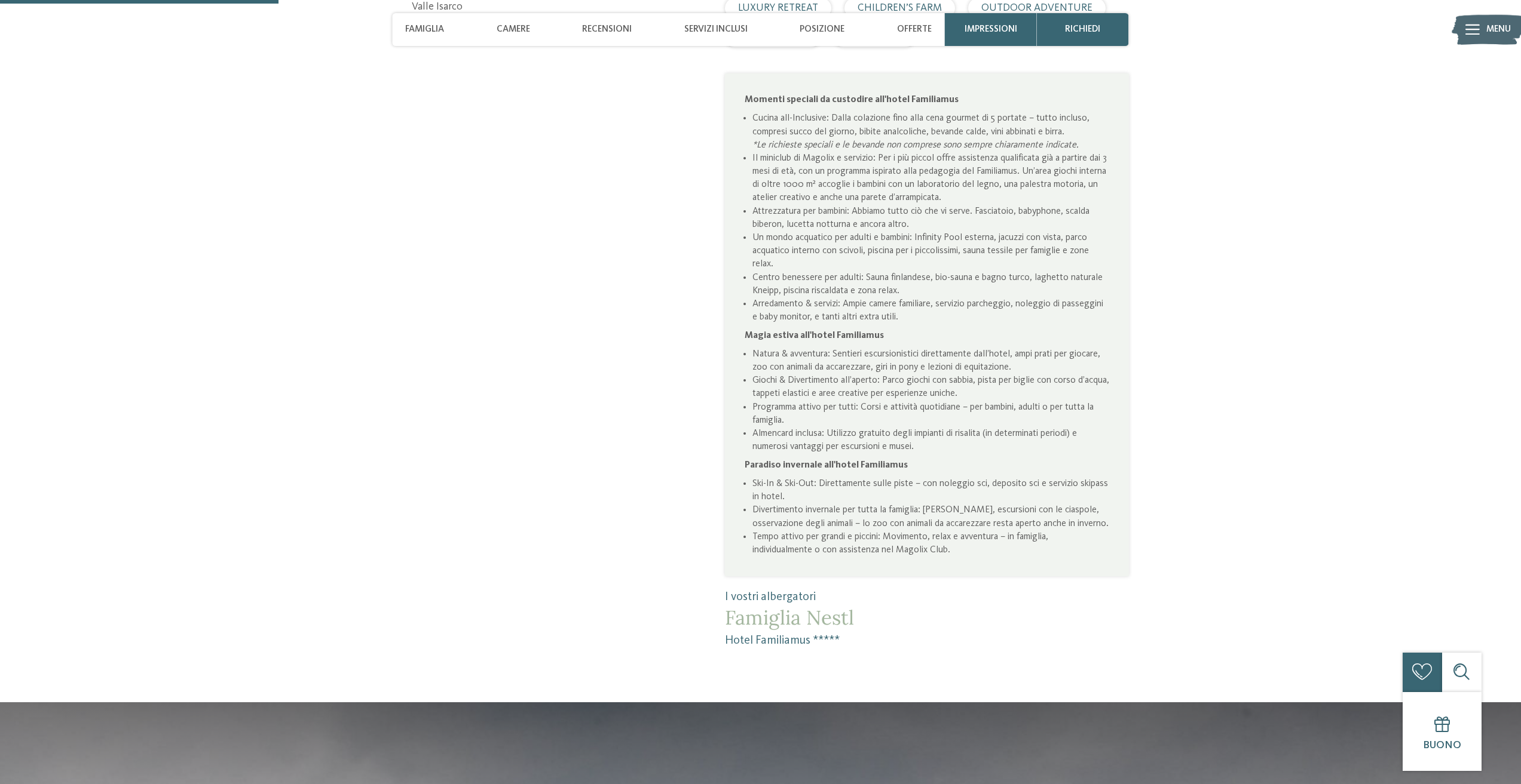
scroll to position [497, 0]
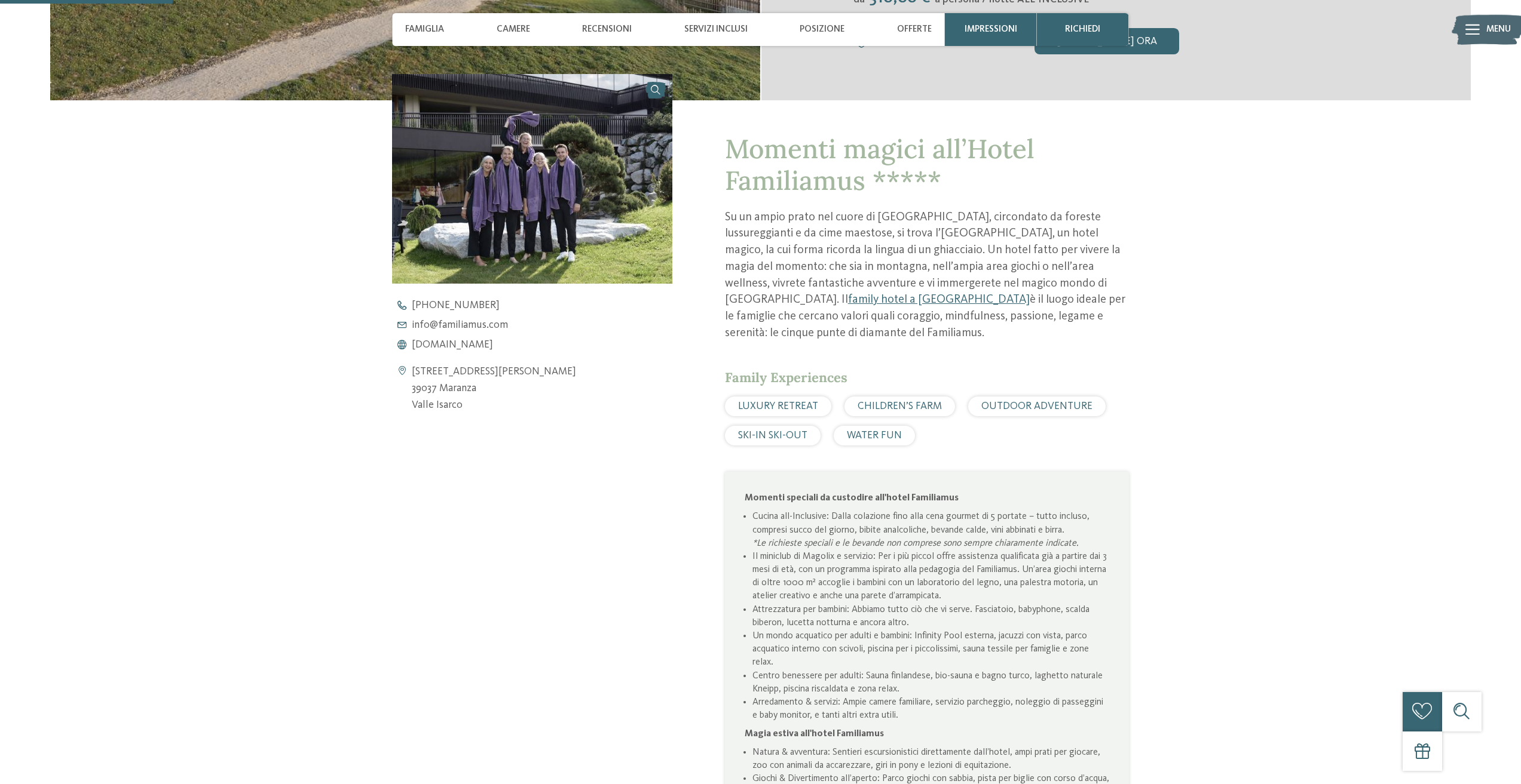
drag, startPoint x: 879, startPoint y: 381, endPoint x: 608, endPoint y: 439, distance: 277.1
click at [608, 439] on div "Apri i dati di contatto [STREET_ADDRESS][PERSON_NAME] 39037 [GEOGRAPHIC_DATA] […" at bounding box center [531, 548] width 280 height 948
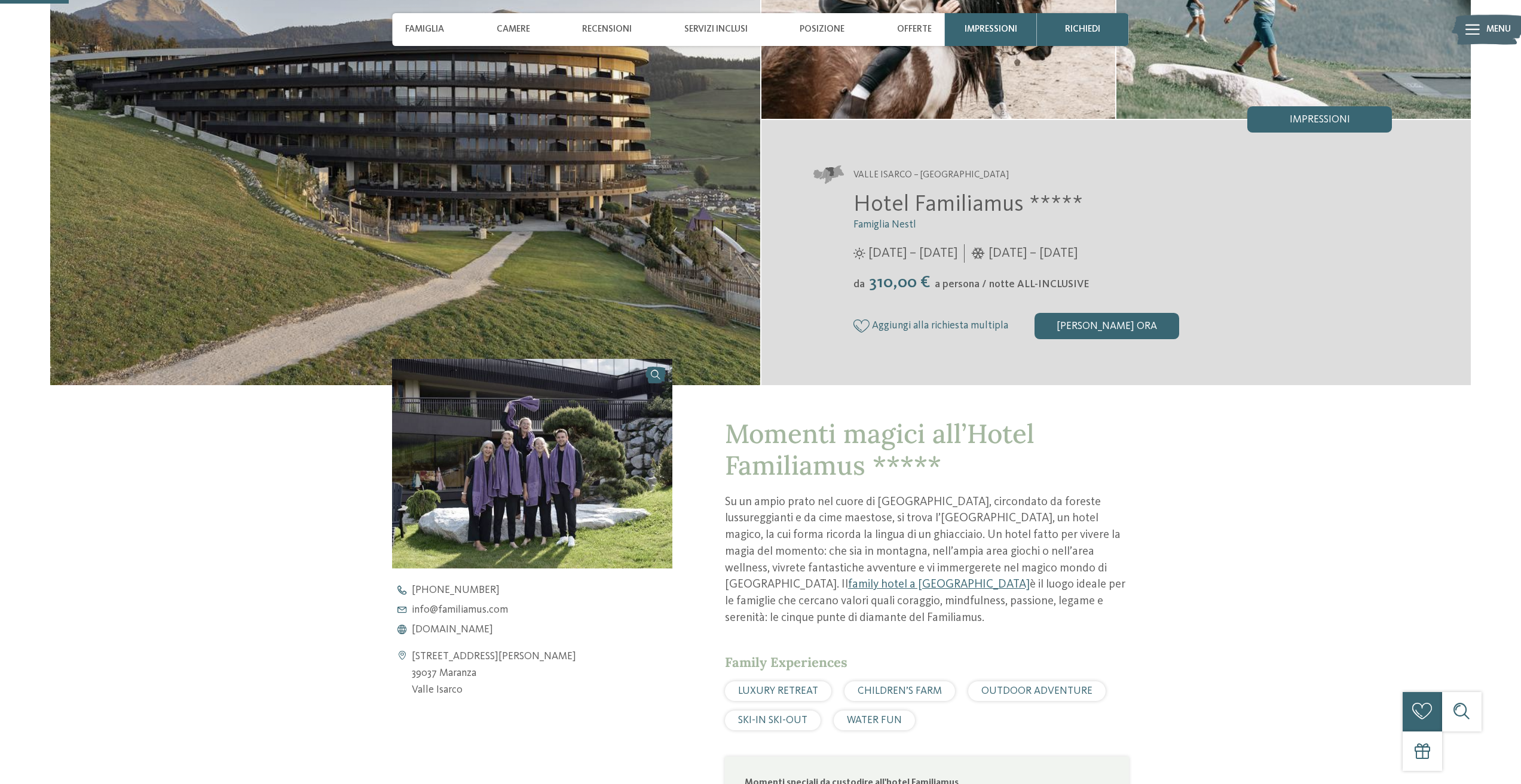
scroll to position [199, 0]
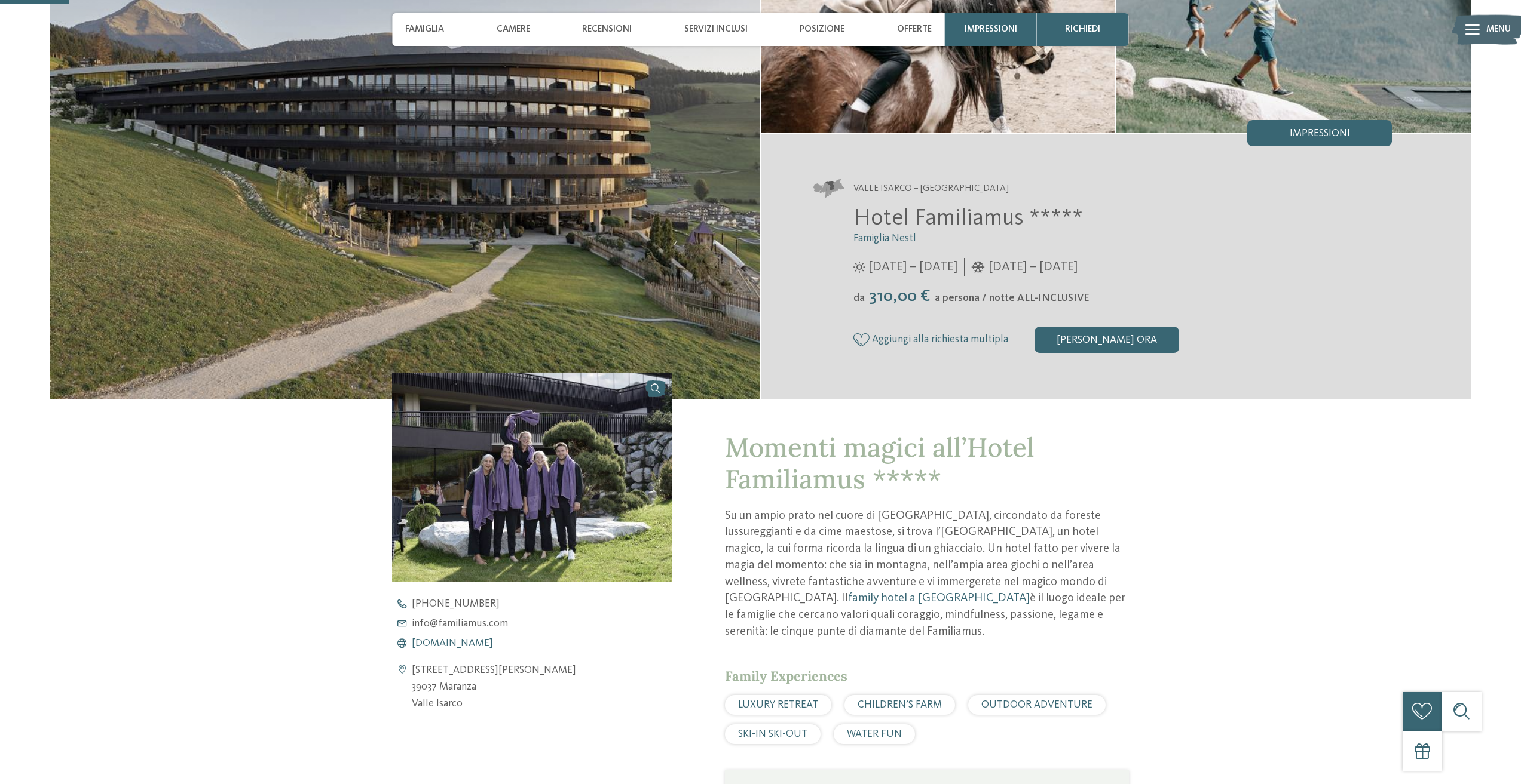
click at [489, 644] on span "[DOMAIN_NAME]" at bounding box center [452, 644] width 81 height 11
